Goal: Transaction & Acquisition: Purchase product/service

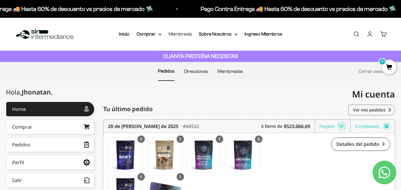
click at [181, 33] on link "Membresía" at bounding box center [179, 33] width 23 height 5
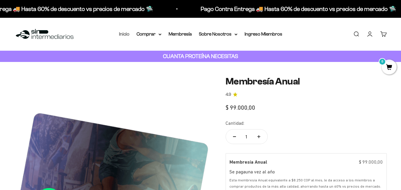
click at [127, 36] on link "Inicio" at bounding box center [124, 33] width 10 height 5
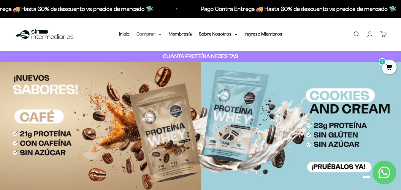
click at [159, 34] on icon at bounding box center [160, 34] width 2 height 1
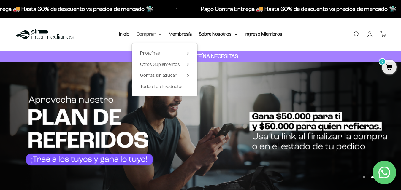
click at [147, 35] on summary "Comprar" at bounding box center [148, 34] width 25 height 8
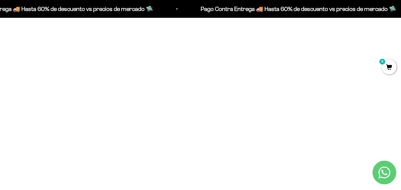
scroll to position [215, 0]
click at [256, 139] on span at bounding box center [254, 139] width 6 height 7
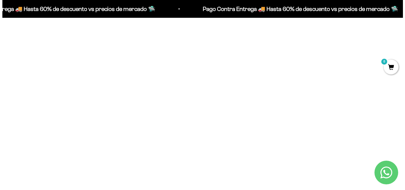
scroll to position [216, 0]
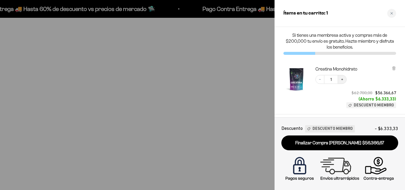
click at [341, 80] on icon "Increase quantity" at bounding box center [342, 80] width 4 height 4
click at [238, 95] on div at bounding box center [202, 95] width 405 height 190
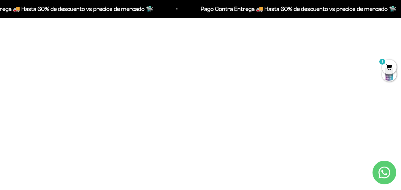
scroll to position [0, 0]
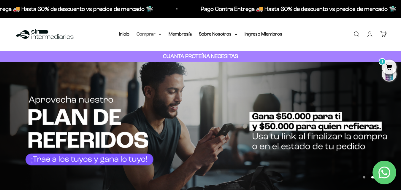
click at [154, 34] on summary "Comprar" at bounding box center [148, 34] width 25 height 8
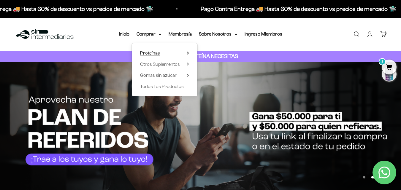
click at [164, 52] on summary "Proteínas" at bounding box center [164, 53] width 49 height 8
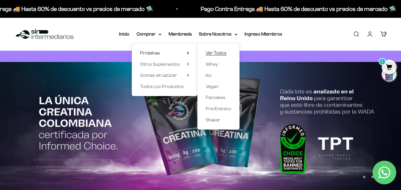
click at [218, 52] on span "Ver Todos" at bounding box center [215, 52] width 21 height 5
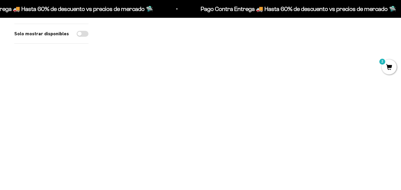
scroll to position [319, 0]
click at [152, 93] on img at bounding box center [148, 94] width 90 height 90
click at [168, 98] on img at bounding box center [148, 82] width 90 height 90
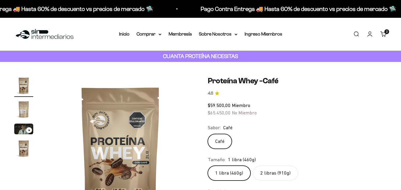
scroll to position [33, 0]
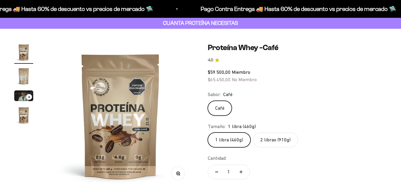
click at [232, 71] on span "Miembro" at bounding box center [241, 71] width 18 height 5
click at [238, 73] on span "Miembro" at bounding box center [241, 71] width 18 height 5
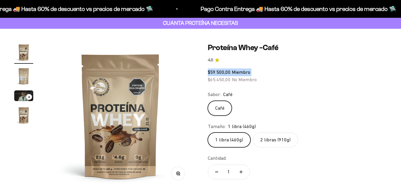
click at [238, 73] on span "Miembro" at bounding box center [241, 71] width 18 height 5
click at [279, 140] on label "2 libras (910g)" at bounding box center [275, 140] width 45 height 15
click at [208, 133] on input "2 libras (910g)" at bounding box center [207, 132] width 0 height 0
radio input "true"
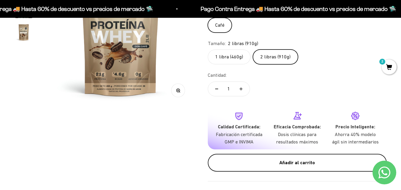
click at [282, 164] on div "Añadir al carrito" at bounding box center [296, 163] width 155 height 8
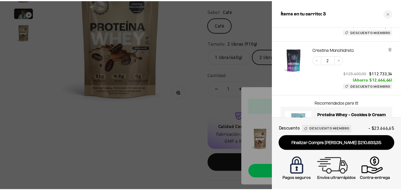
scroll to position [106, 0]
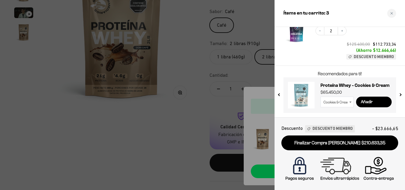
click at [228, 96] on div at bounding box center [202, 95] width 405 height 190
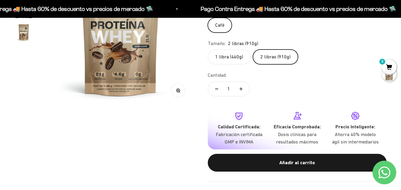
scroll to position [0, 0]
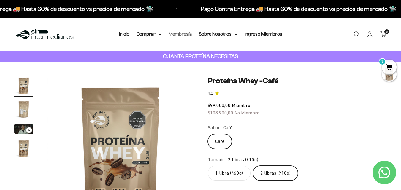
click at [188, 34] on link "Membresía" at bounding box center [179, 33] width 23 height 5
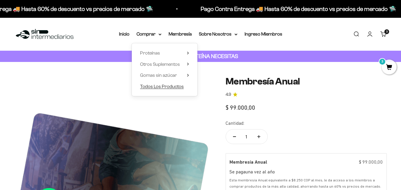
click at [164, 89] on span "Todos Los Productos" at bounding box center [162, 86] width 44 height 5
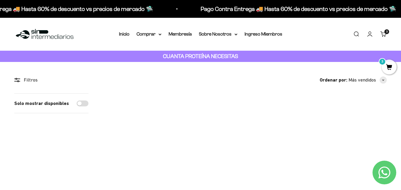
click at [386, 34] on cart-count "3 artículos 3" at bounding box center [386, 31] width 5 height 5
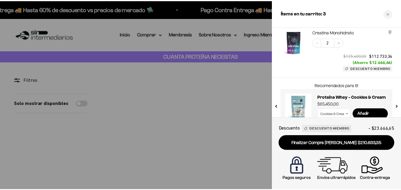
scroll to position [95, 0]
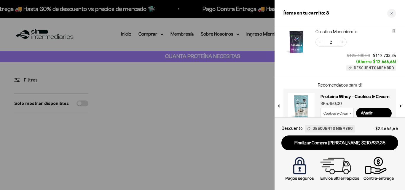
click at [186, 89] on div at bounding box center [202, 95] width 405 height 190
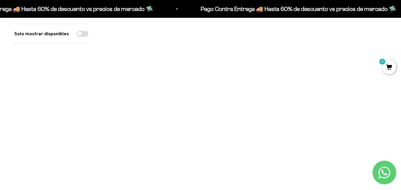
scroll to position [518, 0]
click at [331, 64] on img at bounding box center [342, 44] width 90 height 90
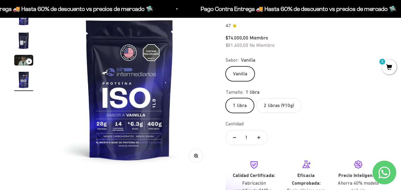
scroll to position [69, 0]
click at [283, 106] on label "2 libras (910g)" at bounding box center [278, 105] width 45 height 15
click at [225, 98] on input "2 libras (910g)" at bounding box center [225, 98] width 0 height 0
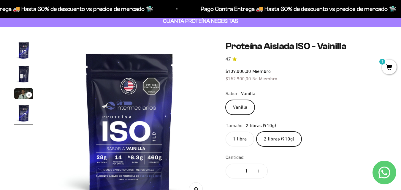
click at [25, 52] on img "Ir al artículo 1" at bounding box center [23, 50] width 19 height 19
click at [23, 80] on img "Ir al artículo 2" at bounding box center [23, 74] width 19 height 19
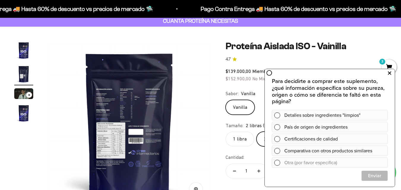
click at [387, 72] on button at bounding box center [389, 72] width 11 height 9
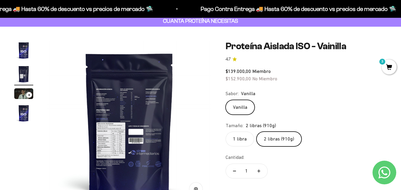
click at [249, 76] on span "$152.900,00" at bounding box center [237, 78] width 25 height 5
click at [244, 72] on span "$139.000,00" at bounding box center [237, 70] width 25 height 5
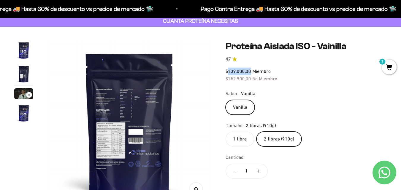
click at [144, 104] on img at bounding box center [129, 123] width 164 height 164
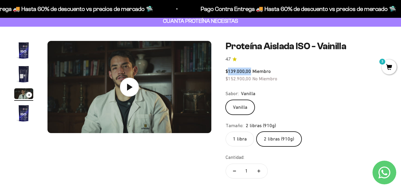
click at [25, 111] on img "Ir al artículo 4" at bounding box center [23, 113] width 19 height 19
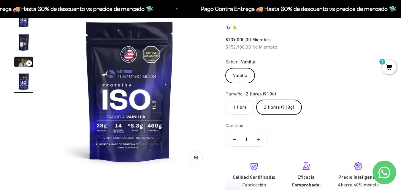
scroll to position [70, 0]
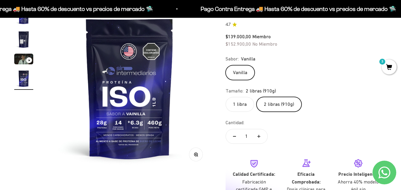
click at [202, 158] on div "Zoom" at bounding box center [195, 154] width 13 height 13
click at [198, 156] on button "Zoom" at bounding box center [195, 154] width 13 height 13
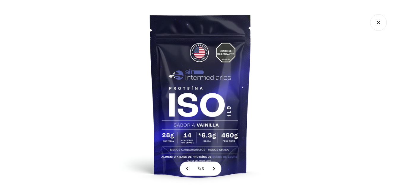
click at [188, 132] on img at bounding box center [200, 95] width 190 height 190
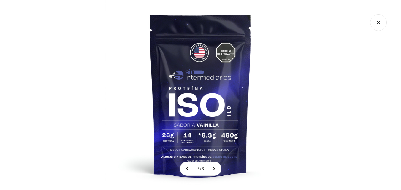
click at [221, 84] on img at bounding box center [200, 95] width 190 height 190
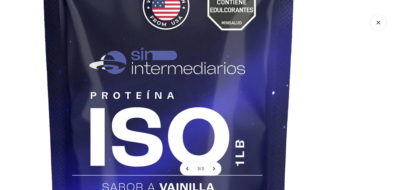
click at [199, 101] on img at bounding box center [169, 112] width 474 height 474
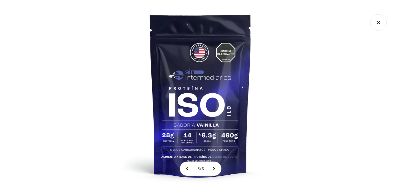
click at [199, 101] on img at bounding box center [200, 95] width 190 height 190
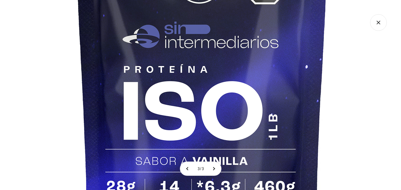
click at [211, 101] on img at bounding box center [202, 86] width 474 height 474
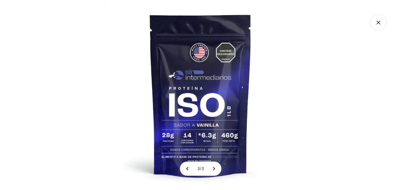
click at [208, 142] on img at bounding box center [200, 95] width 190 height 190
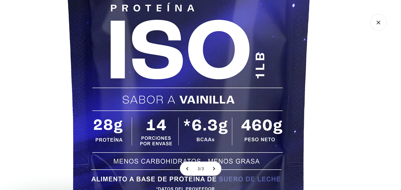
click at [206, 135] on img at bounding box center [189, 24] width 474 height 474
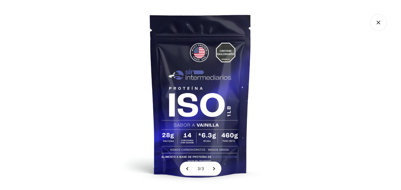
click at [195, 97] on img at bounding box center [200, 95] width 190 height 190
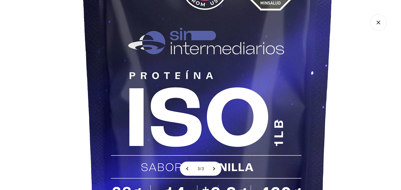
click at [195, 97] on img at bounding box center [207, 92] width 474 height 474
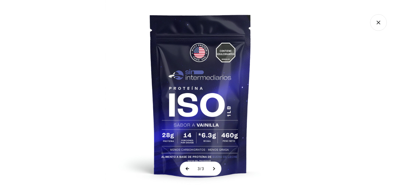
click at [184, 171] on button at bounding box center [187, 169] width 15 height 14
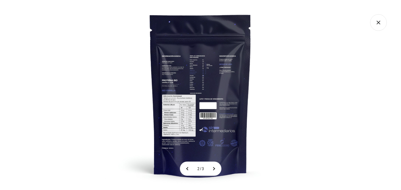
click at [175, 130] on img at bounding box center [200, 95] width 190 height 190
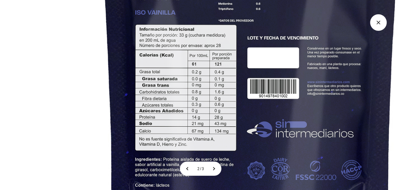
click at [184, 93] on img at bounding box center [250, 26] width 570 height 570
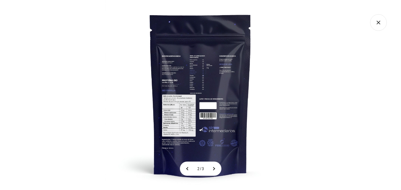
click at [328, 69] on div at bounding box center [200, 95] width 401 height 190
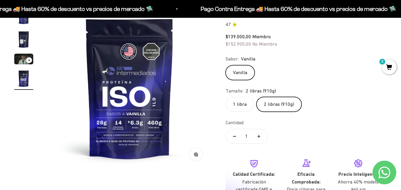
scroll to position [0, 0]
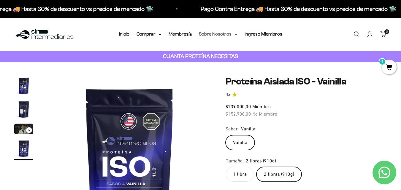
click at [233, 34] on summary "Sobre Nosotros" at bounding box center [218, 34] width 39 height 8
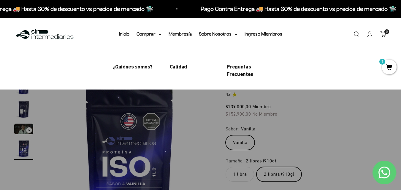
click at [314, 31] on div "Menú Buscar Inicio Comprar Proteínas Ver Todos Whey Iso Vegan Pancakes Pre-Entr…" at bounding box center [200, 34] width 401 height 33
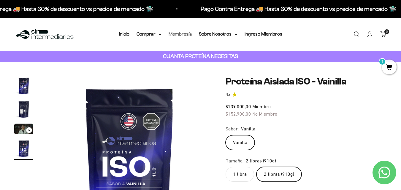
click at [179, 34] on link "Membresía" at bounding box center [179, 33] width 23 height 5
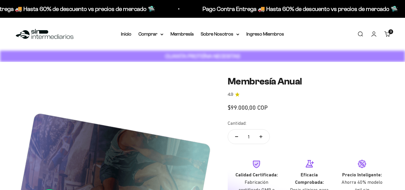
click at [384, 34] on link "Carrito 3 artículos 3" at bounding box center [387, 34] width 7 height 7
